Goal: Information Seeking & Learning: Learn about a topic

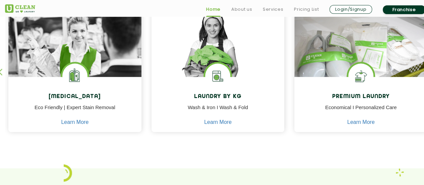
scroll to position [307, 0]
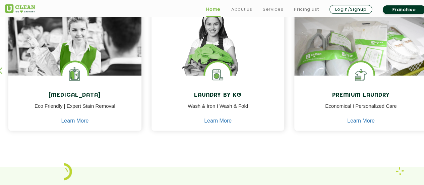
click at [130, 85] on div "[MEDICAL_DATA] Eco Friendly | Expert Stain Removal Learn More" at bounding box center [74, 103] width 133 height 57
click at [302, 11] on link "Pricing List" at bounding box center [306, 9] width 25 height 8
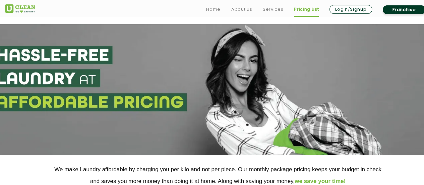
scroll to position [149, 0]
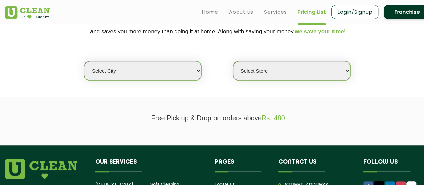
click at [200, 71] on select "Select city [GEOGRAPHIC_DATA] [GEOGRAPHIC_DATA] [GEOGRAPHIC_DATA] [GEOGRAPHIC_D…" at bounding box center [142, 70] width 117 height 19
select select "26"
click at [84, 61] on select "Select city [GEOGRAPHIC_DATA] [GEOGRAPHIC_DATA] [GEOGRAPHIC_DATA] [GEOGRAPHIC_D…" at bounding box center [142, 70] width 117 height 19
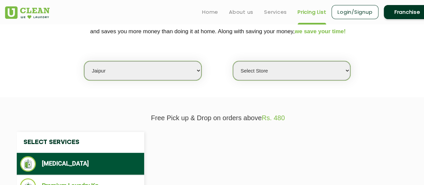
click at [276, 72] on select "Select Store" at bounding box center [291, 70] width 117 height 19
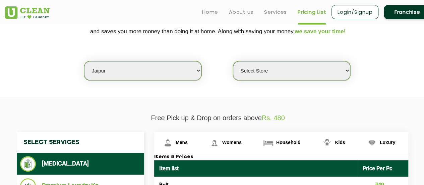
select select "334"
click at [233, 61] on select "Select Store [GEOGRAPHIC_DATA][PERSON_NAME] [GEOGRAPHIC_DATA] [PERSON_NAME][GEO…" at bounding box center [291, 70] width 117 height 19
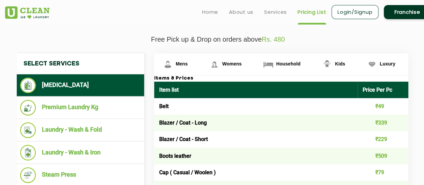
scroll to position [229, 0]
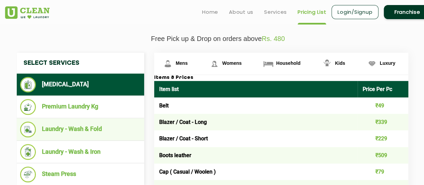
click at [82, 128] on li "Laundry - Wash & Fold" at bounding box center [80, 129] width 121 height 16
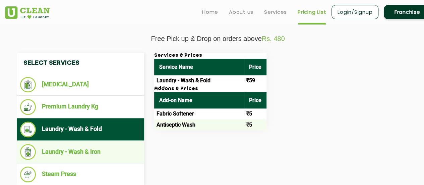
click at [86, 153] on li "Laundry - Wash & Iron" at bounding box center [80, 152] width 121 height 16
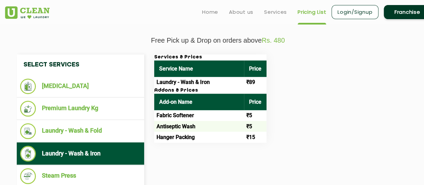
scroll to position [228, 0]
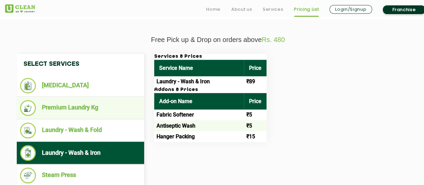
click at [75, 101] on li "Premium Laundry Kg" at bounding box center [80, 108] width 121 height 16
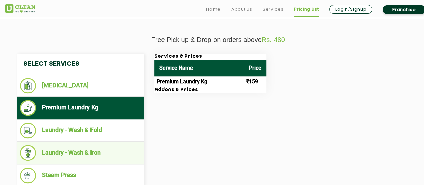
click at [65, 157] on li "Laundry - Wash & Iron" at bounding box center [80, 153] width 121 height 16
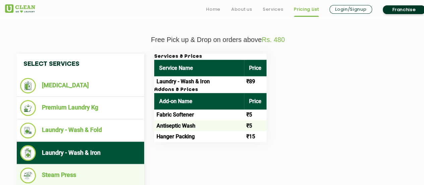
click at [67, 167] on li "Steam Press" at bounding box center [80, 175] width 121 height 16
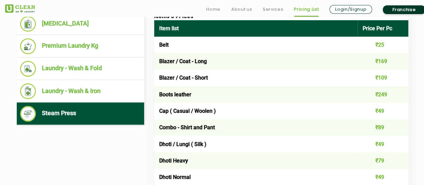
scroll to position [290, 0]
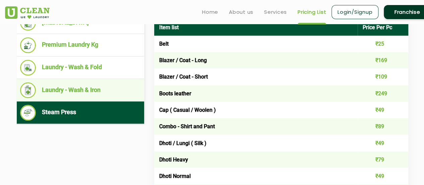
click at [64, 92] on li "Laundry - Wash & Iron" at bounding box center [80, 90] width 121 height 16
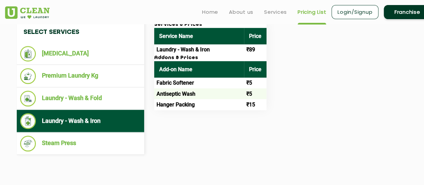
scroll to position [258, 0]
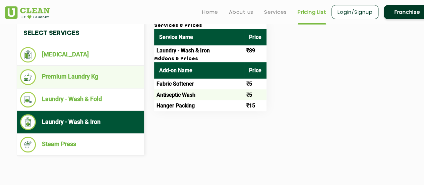
click at [79, 79] on li "Premium Laundry Kg" at bounding box center [80, 77] width 121 height 16
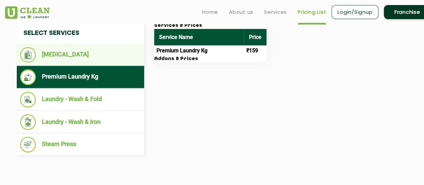
click at [70, 56] on li "[MEDICAL_DATA]" at bounding box center [80, 54] width 121 height 15
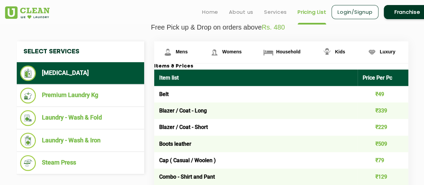
scroll to position [240, 0]
